Goal: Information Seeking & Learning: Learn about a topic

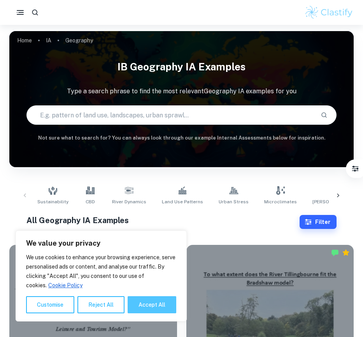
click at [160, 303] on button "Accept All" at bounding box center [151, 304] width 49 height 17
checkbox input "true"
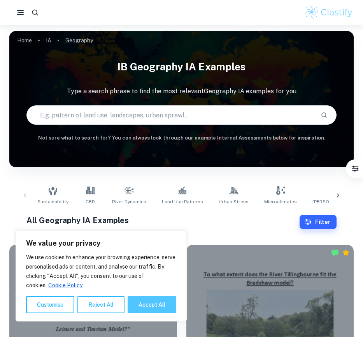
checkbox input "true"
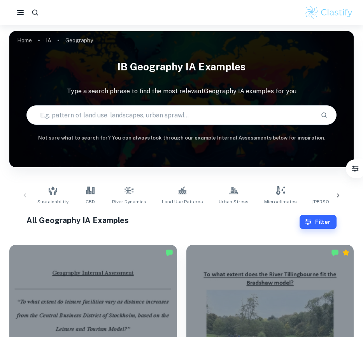
click at [26, 194] on div "Sustainability CBD River Dynamics Land Use Patterns Urban Stress Microclimates …" at bounding box center [181, 196] width 331 height 26
click at [118, 199] on span "River Dynamics" at bounding box center [129, 201] width 34 height 7
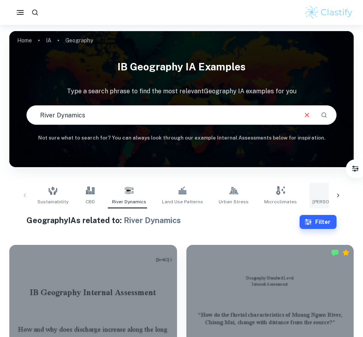
click at [309, 190] on link "Bradshaw Model" at bounding box center [338, 196] width 59 height 26
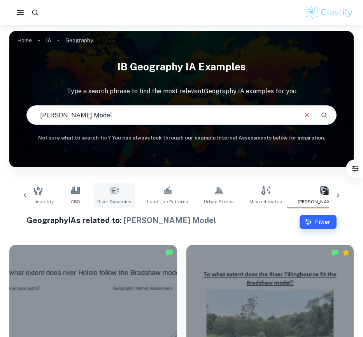
click at [121, 205] on link "River Dynamics" at bounding box center [114, 196] width 40 height 26
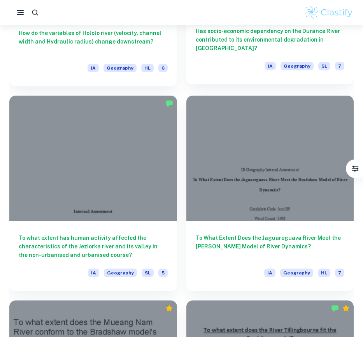
scroll to position [1747, 0]
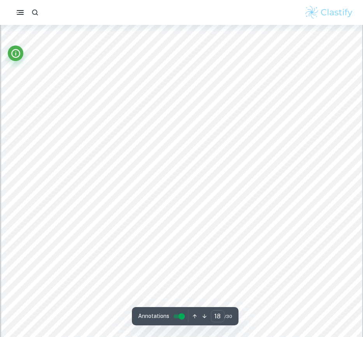
scroll to position [8360, 0]
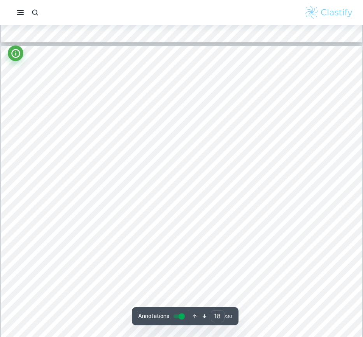
type input "19"
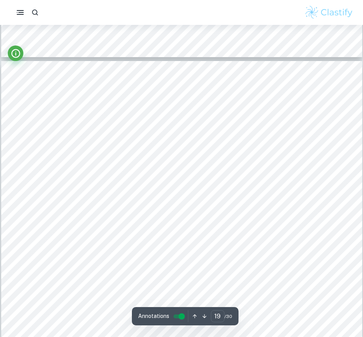
scroll to position [8666, 0]
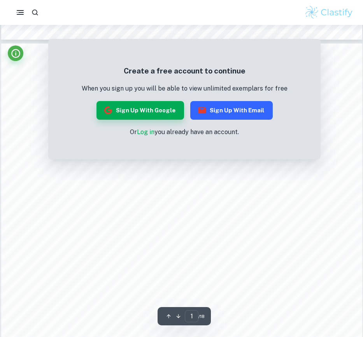
scroll to position [577, 0]
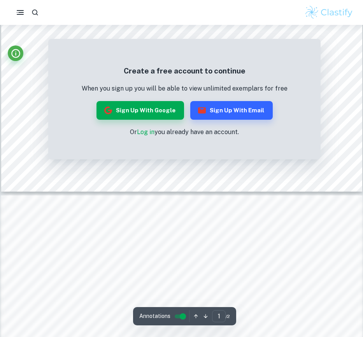
scroll to position [418, 0]
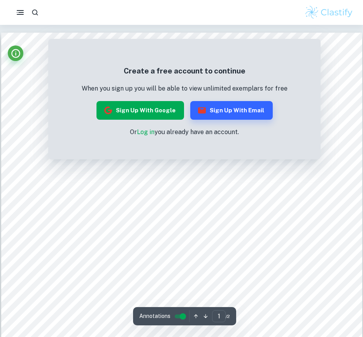
click at [155, 114] on button "Sign up with Google" at bounding box center [139, 110] width 87 height 19
